Goal: Transaction & Acquisition: Purchase product/service

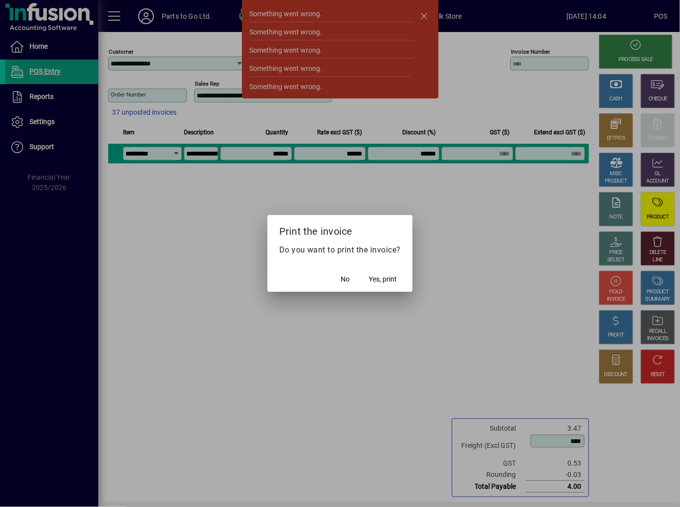
drag, startPoint x: 345, startPoint y: 280, endPoint x: 351, endPoint y: 278, distance: 6.9
click at [345, 280] on span "No" at bounding box center [345, 279] width 9 height 10
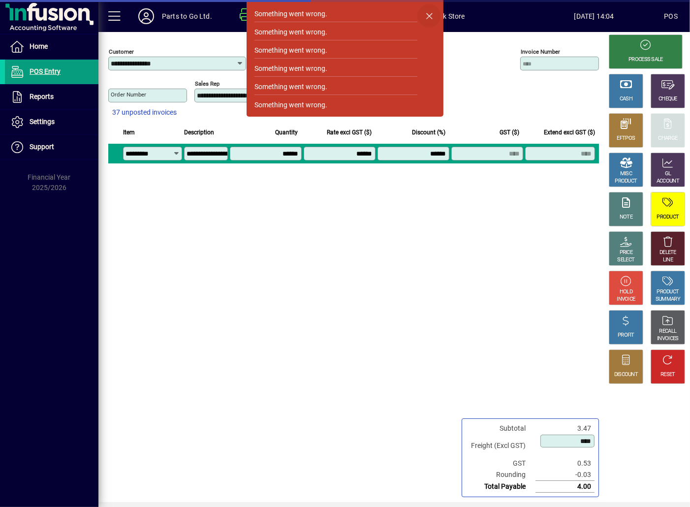
click at [427, 14] on span "button" at bounding box center [429, 16] width 24 height 24
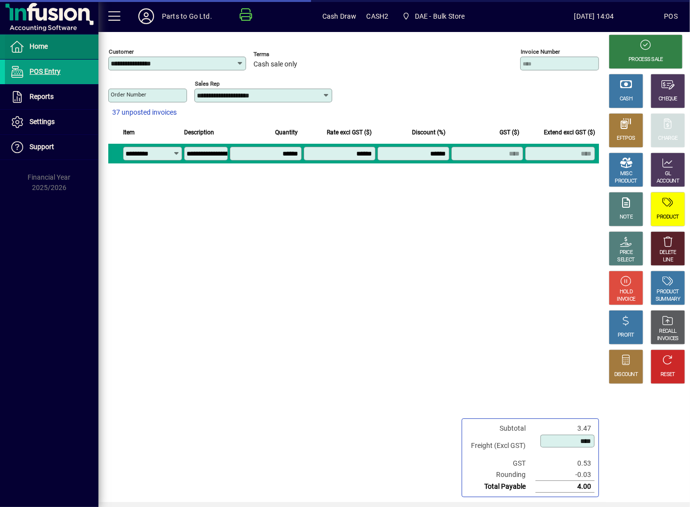
click at [55, 51] on span at bounding box center [51, 47] width 93 height 24
